Goal: Task Accomplishment & Management: Manage account settings

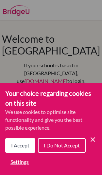
scroll to position [33, 1]
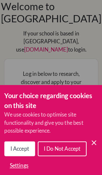
click at [94, 143] on icon "Cookie Control Close Icon" at bounding box center [93, 140] width 8 height 8
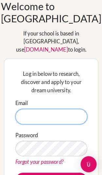
click at [70, 106] on input "Email" at bounding box center [51, 113] width 71 height 15
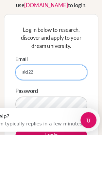
scroll to position [0, 0]
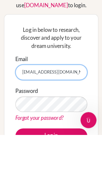
type input "[EMAIL_ADDRESS][DOMAIN_NAME]"
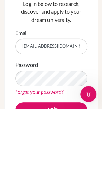
click at [70, 169] on button "Log in" at bounding box center [51, 176] width 71 height 15
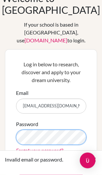
scroll to position [41, 0]
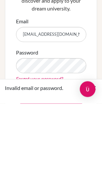
click at [77, 161] on button "Log in" at bounding box center [51, 168] width 71 height 15
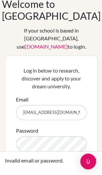
scroll to position [35, 0]
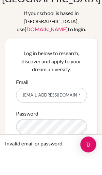
click at [51, 166] on button "Log in" at bounding box center [51, 173] width 71 height 15
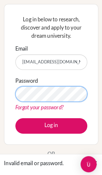
scroll to position [86, 0]
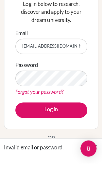
click at [64, 116] on button "Log in" at bounding box center [51, 123] width 71 height 15
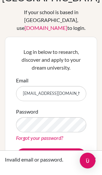
scroll to position [54, 0]
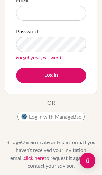
scroll to position [134, 0]
click at [41, 112] on button "Log in with ManageBac" at bounding box center [51, 117] width 68 height 10
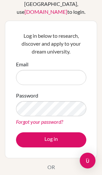
click at [35, 70] on input "Email" at bounding box center [51, 77] width 71 height 15
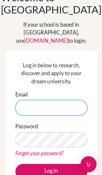
type input "[EMAIL_ADDRESS][DOMAIN_NAME]"
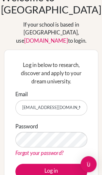
click at [66, 160] on button "Log in" at bounding box center [51, 167] width 71 height 15
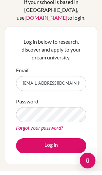
scroll to position [102, 0]
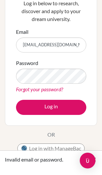
click at [56, 86] on link "Forgot your password?" at bounding box center [39, 89] width 47 height 6
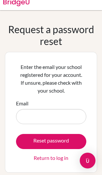
click at [60, 121] on input "Email" at bounding box center [51, 116] width 71 height 15
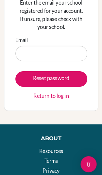
scroll to position [9, 0]
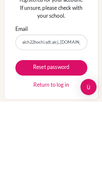
type input "aich22hochi.sdt.aicj..ed.jp"
click at [50, 134] on button "Reset password" at bounding box center [51, 141] width 71 height 15
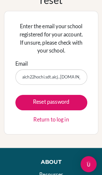
scroll to position [51, 0]
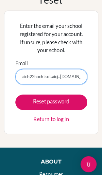
click at [74, 77] on input "aich22hochi.sdt.aicj..ed.jp" at bounding box center [51, 75] width 71 height 15
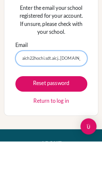
click at [50, 121] on button "Reset password" at bounding box center [51, 118] width 71 height 15
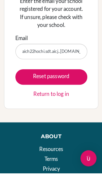
scroll to position [72, 0]
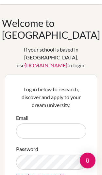
scroll to position [16, 0]
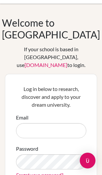
click at [74, 123] on input "Email" at bounding box center [51, 130] width 71 height 15
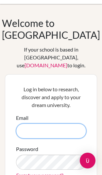
type input "aicj22hochi@sdt.aicj.ed.jp"
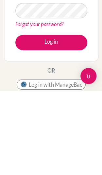
scroll to position [173, 0]
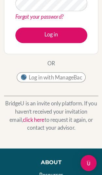
click at [76, 72] on button "Log in with ManageBac" at bounding box center [51, 77] width 68 height 10
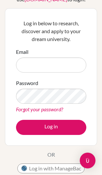
click at [69, 164] on button "Log in with ManageBac" at bounding box center [51, 169] width 68 height 10
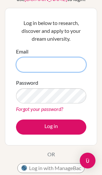
click at [76, 57] on input "Email" at bounding box center [51, 64] width 71 height 15
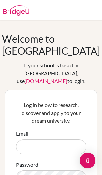
click at [70, 139] on input "Email" at bounding box center [51, 146] width 71 height 15
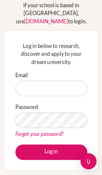
scroll to position [76, 0]
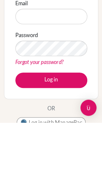
click at [69, 170] on button "Log in with ManageBac" at bounding box center [51, 175] width 68 height 10
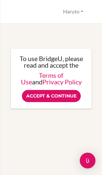
click at [68, 95] on input "Accept & Continue" at bounding box center [51, 96] width 59 height 12
